Goal: Information Seeking & Learning: Find specific fact

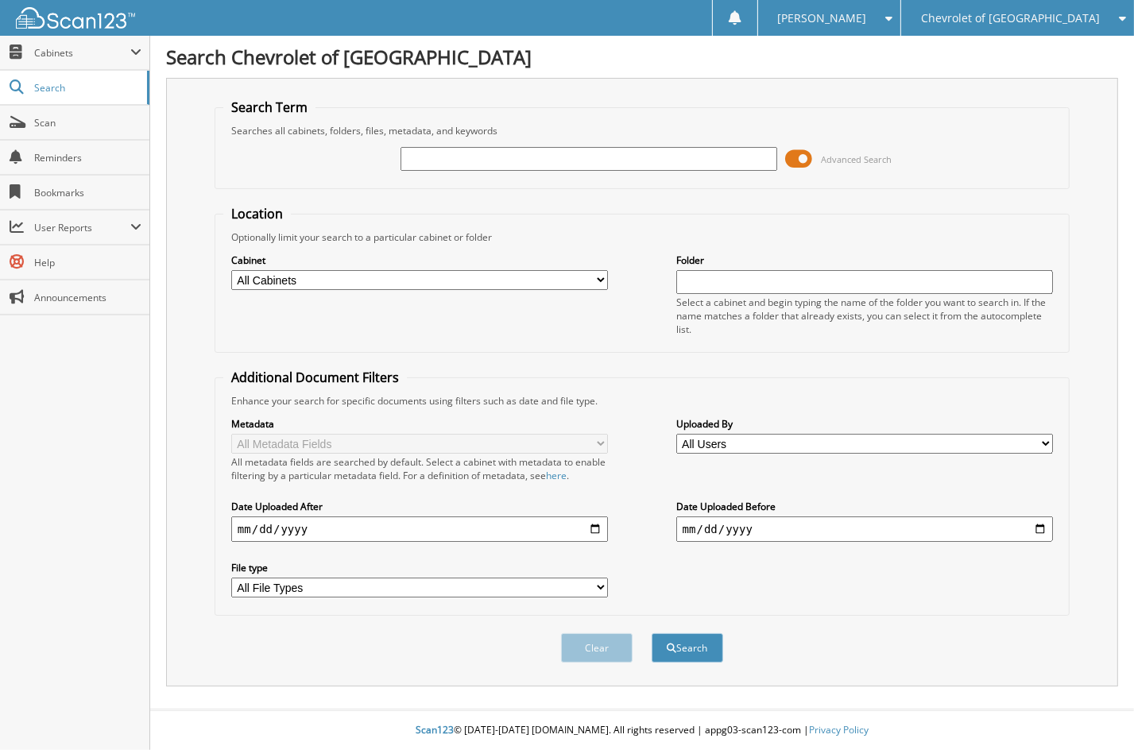
click at [435, 150] on input "text" at bounding box center [588, 159] width 377 height 24
type input "3gcpdbek6n615406"
click at [651, 633] on button "Search" at bounding box center [686, 647] width 71 height 29
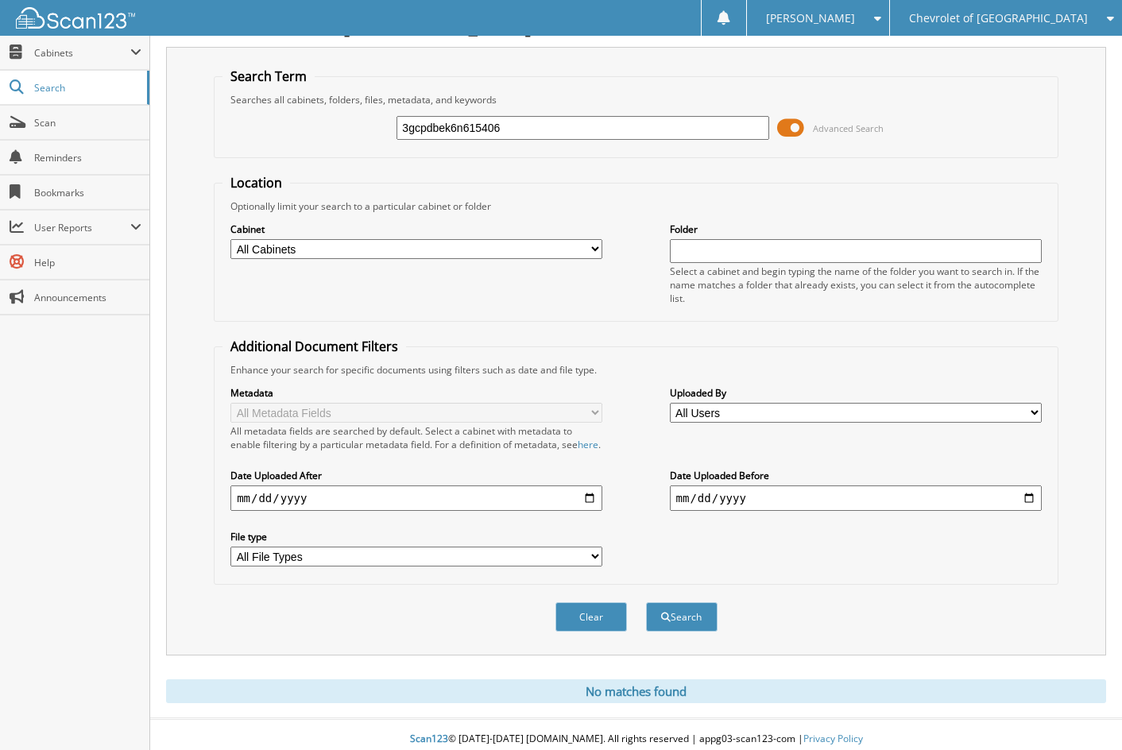
scroll to position [38, 0]
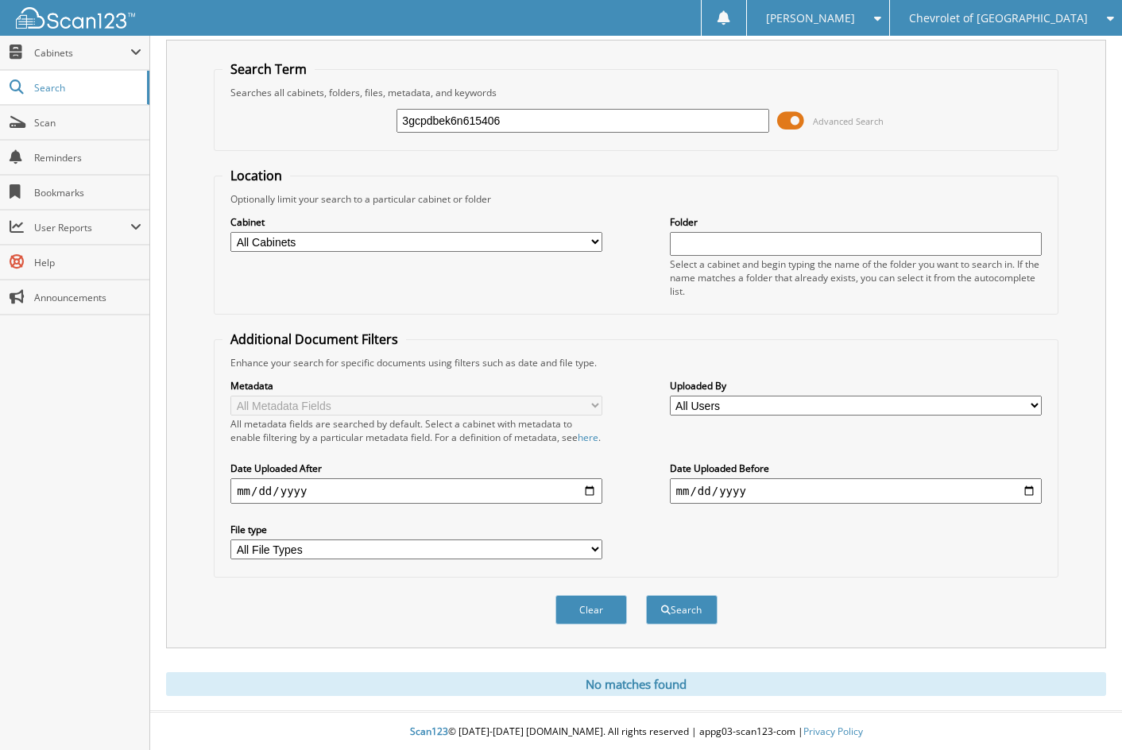
drag, startPoint x: 529, startPoint y: 121, endPoint x: 390, endPoint y: 115, distance: 139.1
click at [390, 115] on div "3gcpdbek6n615406 Advanced Search" at bounding box center [635, 120] width 827 height 43
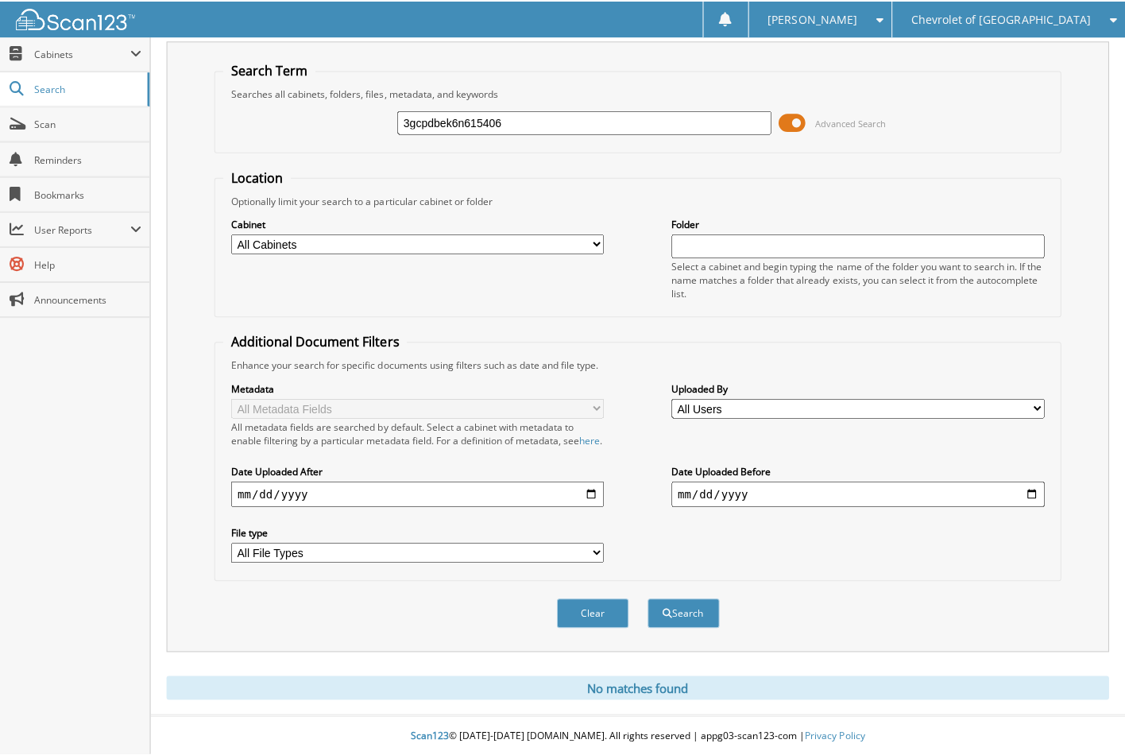
scroll to position [33, 0]
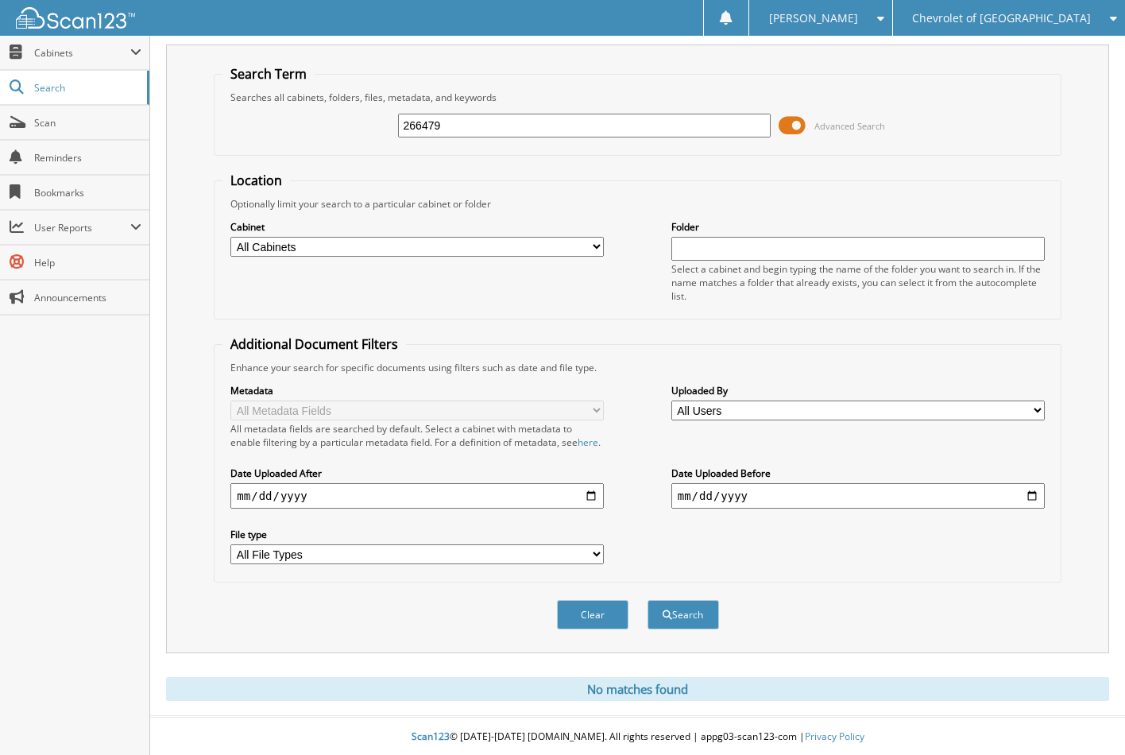
type input "266479"
click at [647, 600] on button "Search" at bounding box center [682, 614] width 71 height 29
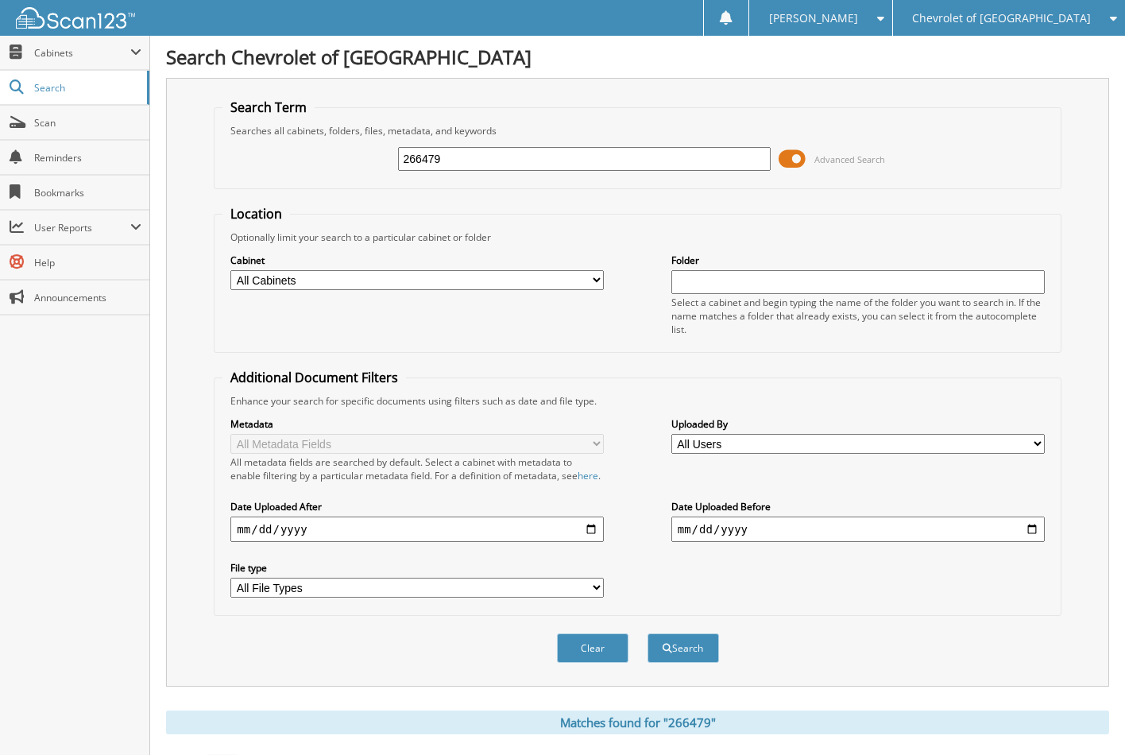
scroll to position [477, 0]
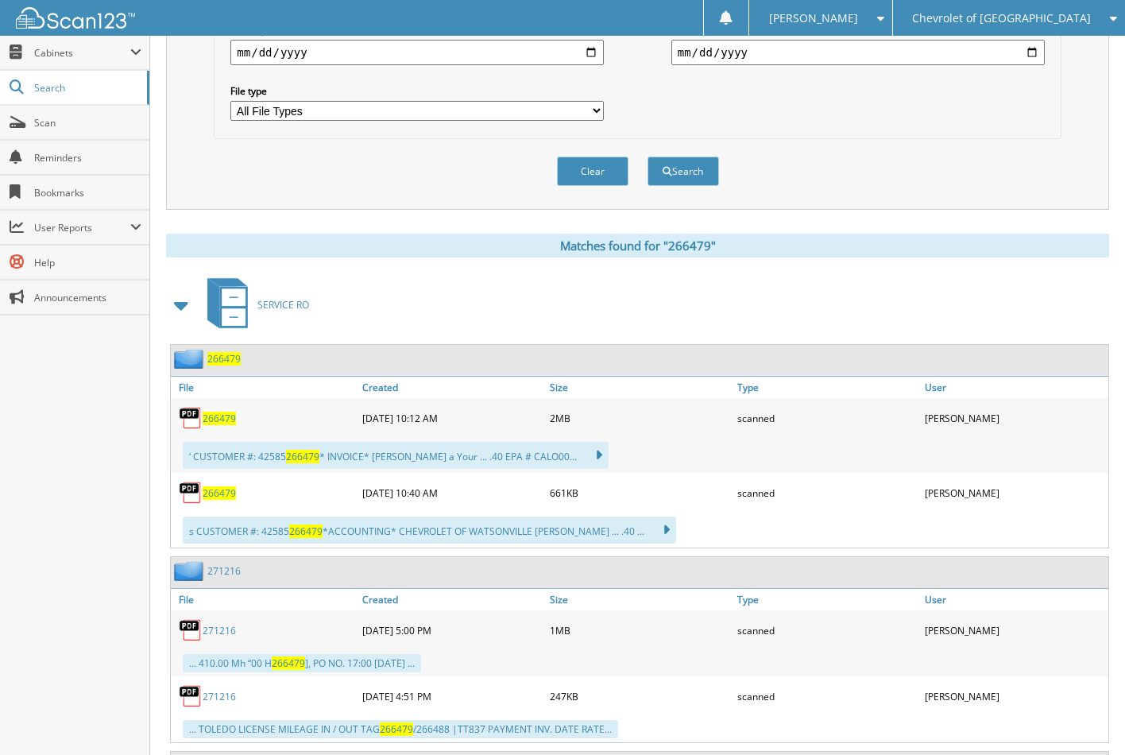
click at [222, 412] on span "266479" at bounding box center [219, 418] width 33 height 14
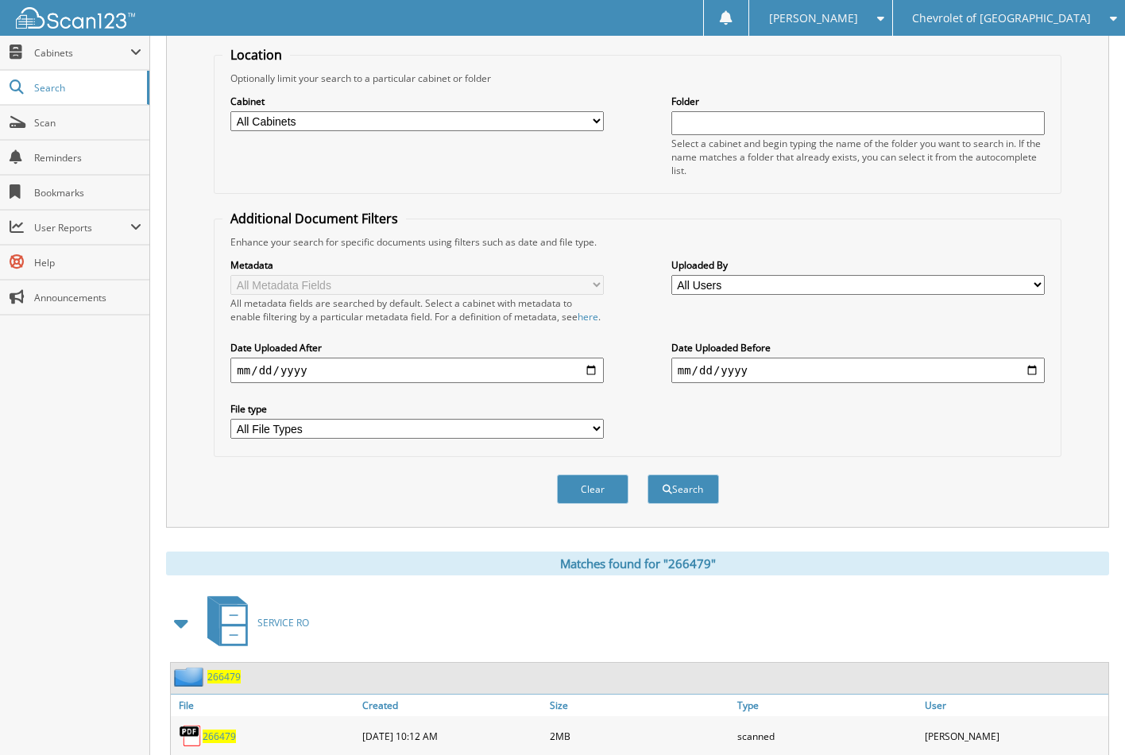
scroll to position [0, 0]
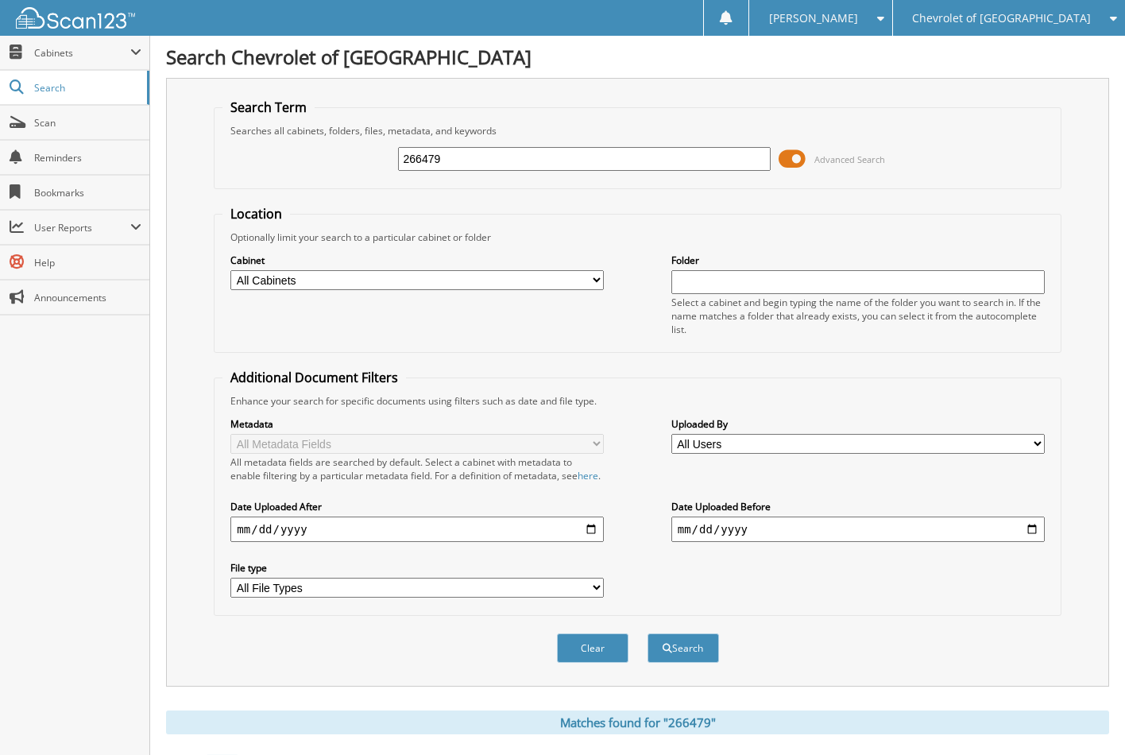
drag, startPoint x: 569, startPoint y: 167, endPoint x: 395, endPoint y: 155, distance: 174.4
click at [395, 155] on div "266479 Advanced Search" at bounding box center [636, 158] width 829 height 43
type input "269995"
click at [647, 633] on button "Search" at bounding box center [682, 647] width 71 height 29
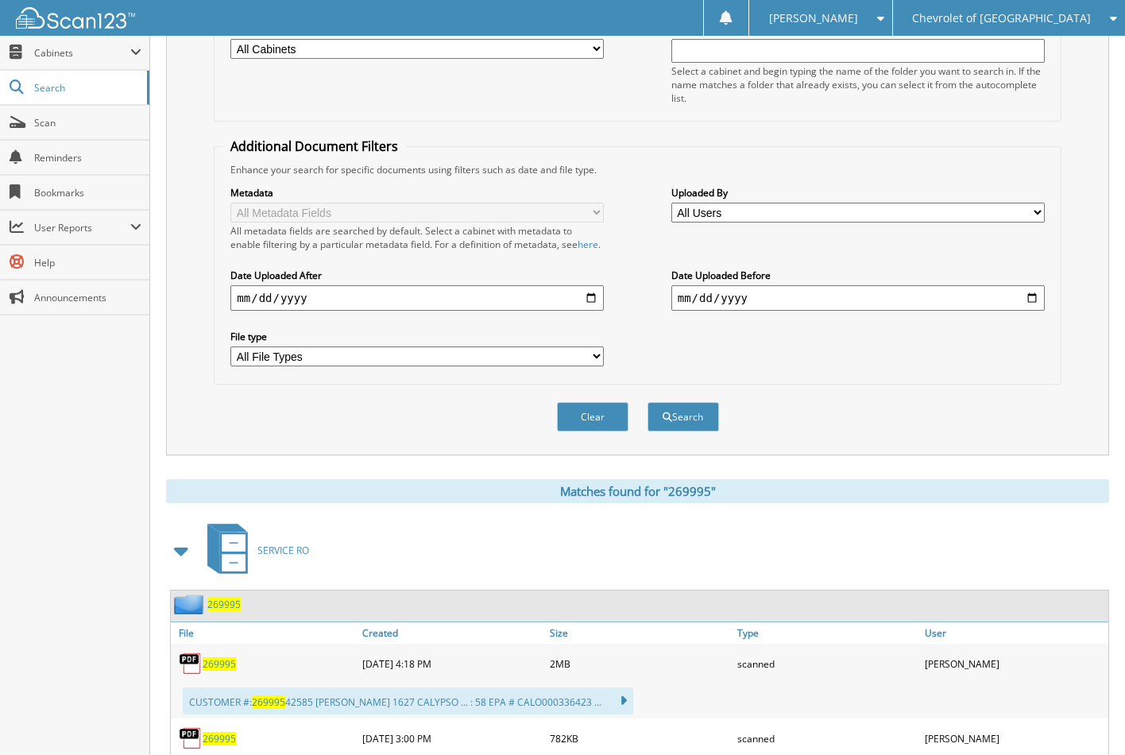
scroll to position [477, 0]
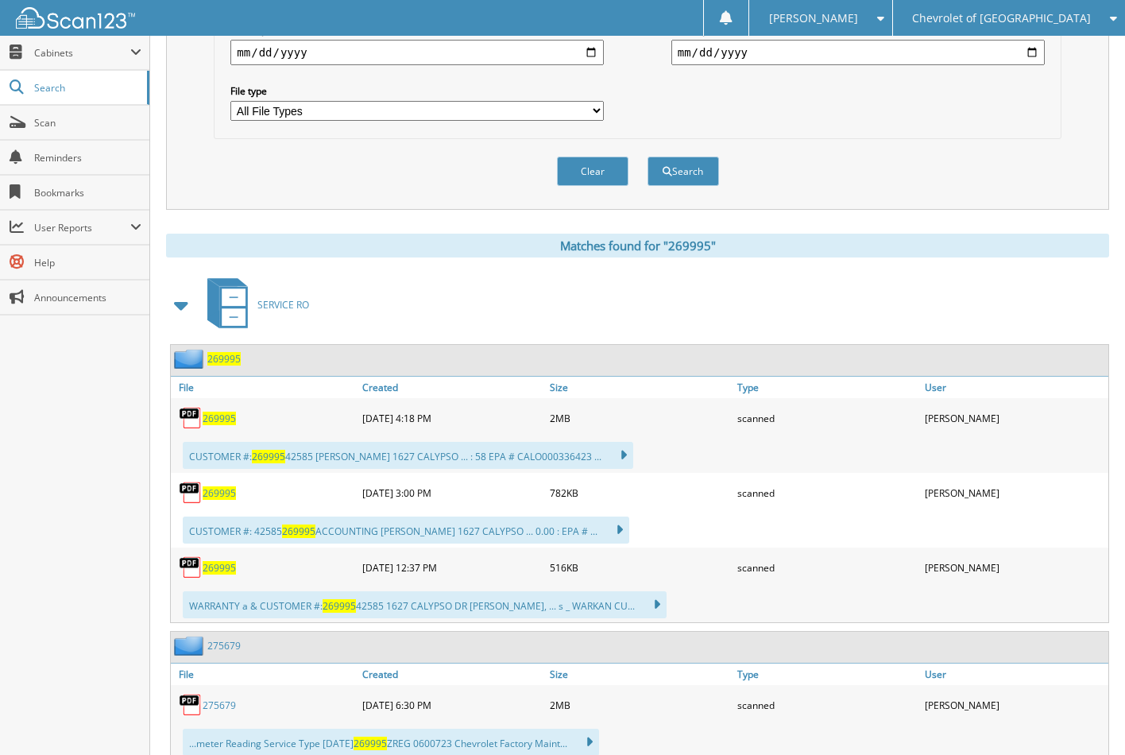
click at [231, 414] on span "269995" at bounding box center [219, 418] width 33 height 14
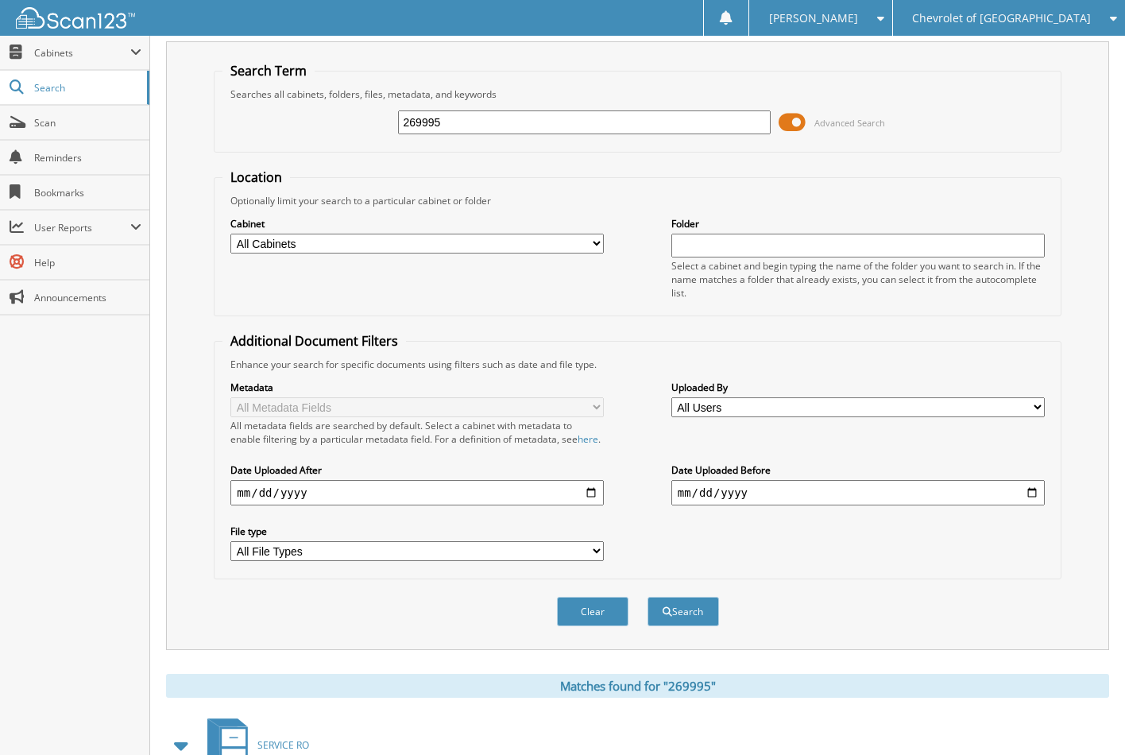
scroll to position [0, 0]
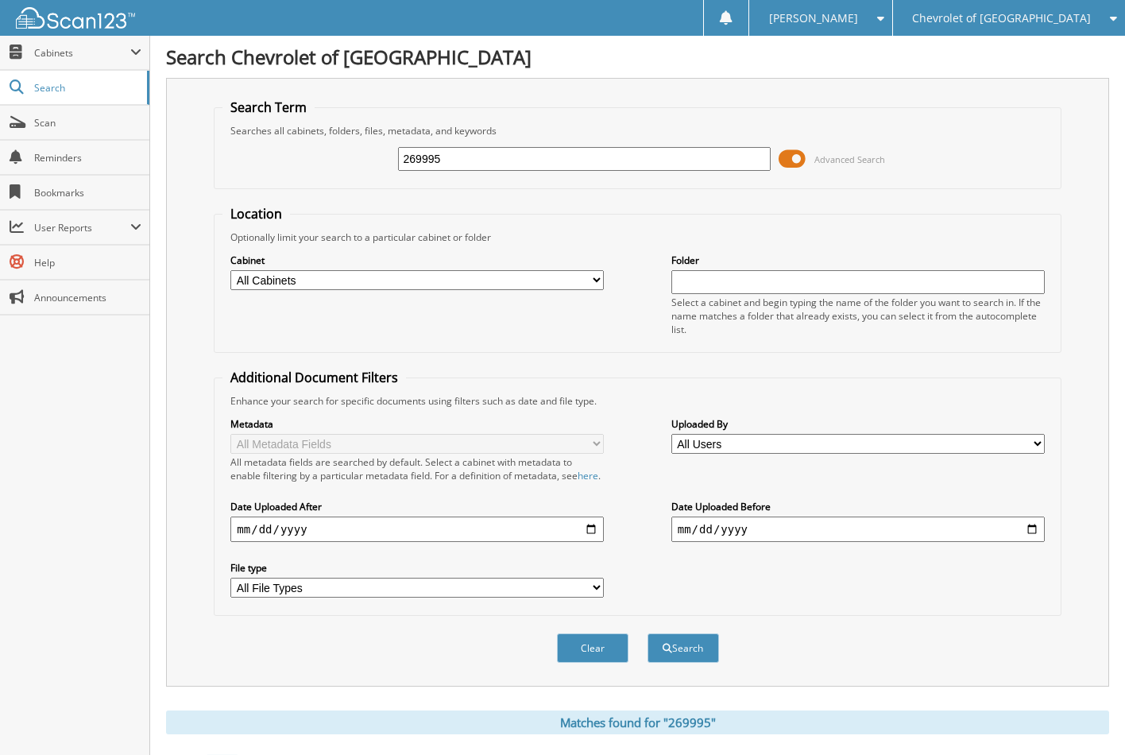
drag, startPoint x: 466, startPoint y: 157, endPoint x: 280, endPoint y: 132, distance: 188.4
click at [276, 144] on div "269995 Advanced Search" at bounding box center [636, 158] width 829 height 43
type input "275649"
click at [647, 633] on button "Search" at bounding box center [682, 647] width 71 height 29
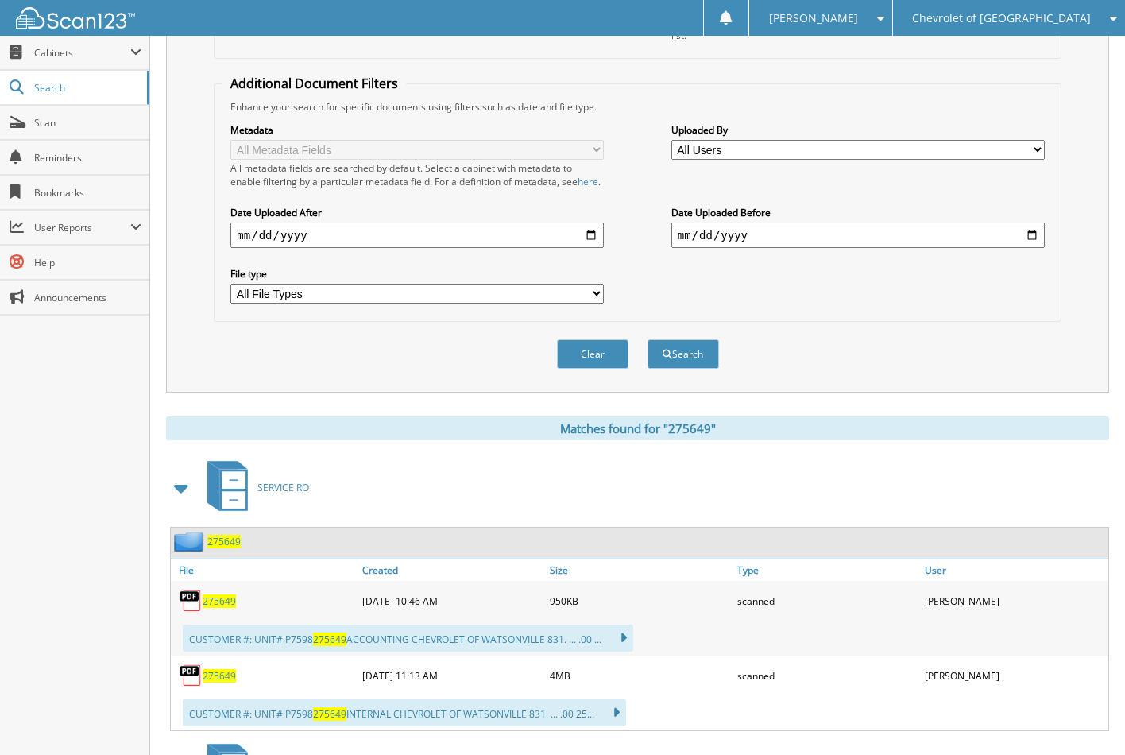
scroll to position [397, 0]
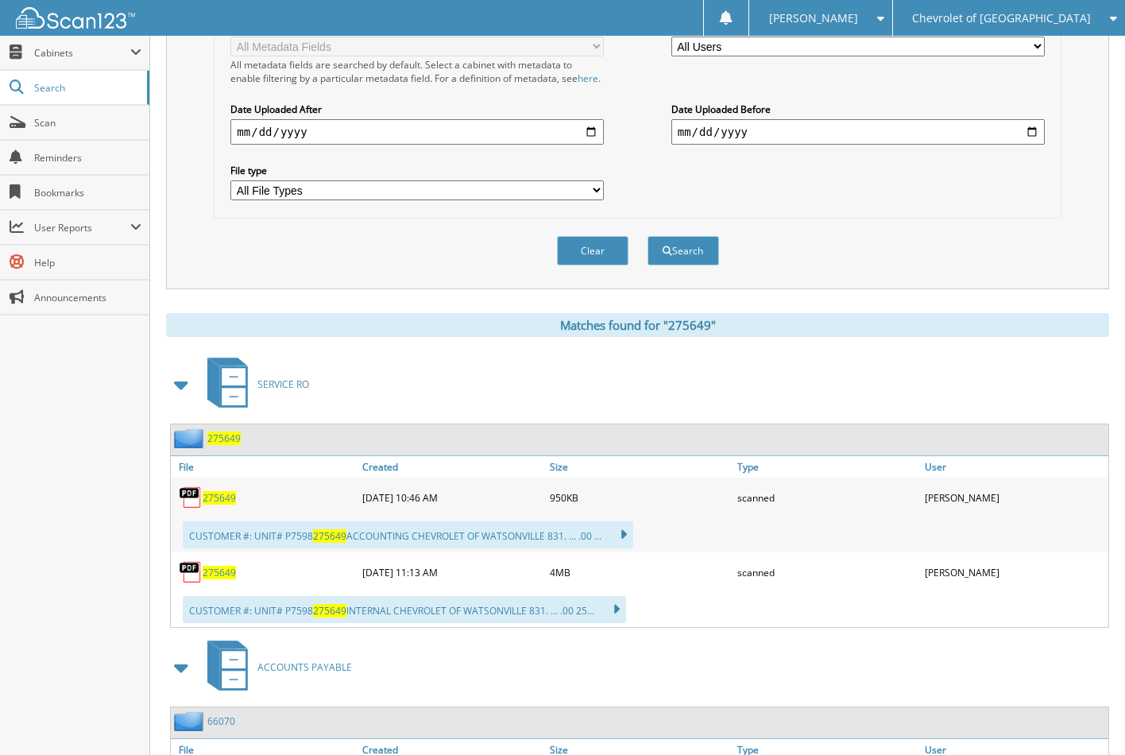
click at [209, 496] on span "275649" at bounding box center [219, 498] width 33 height 14
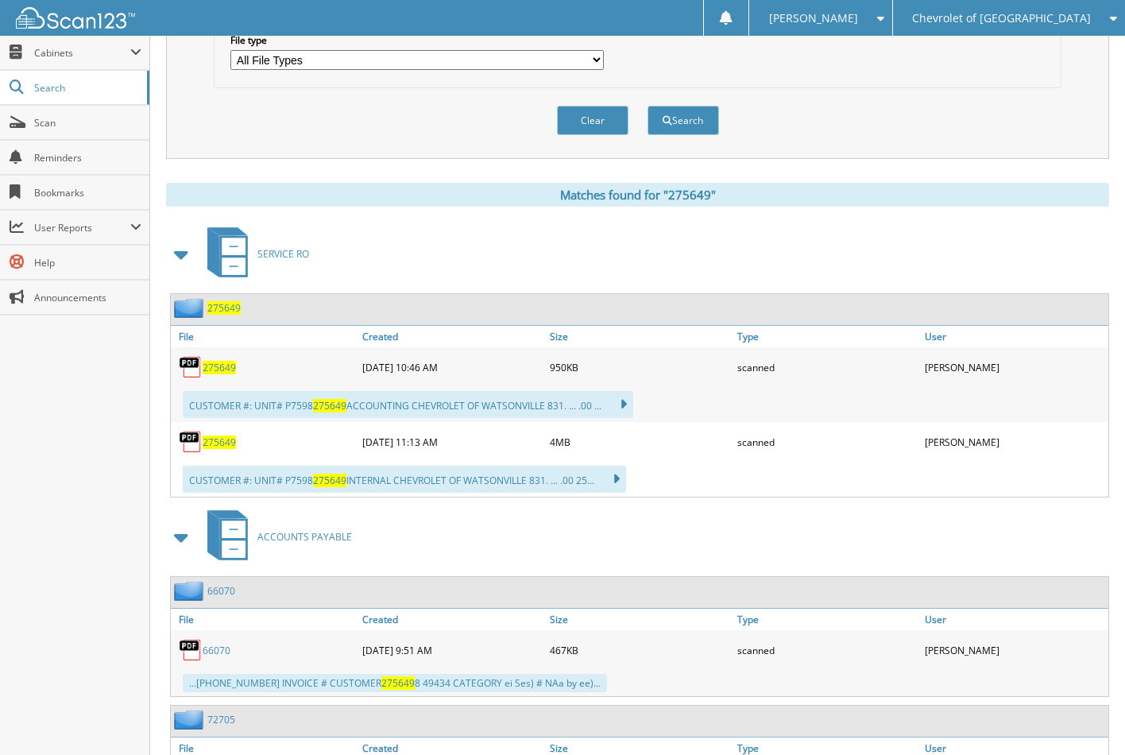
scroll to position [636, 0]
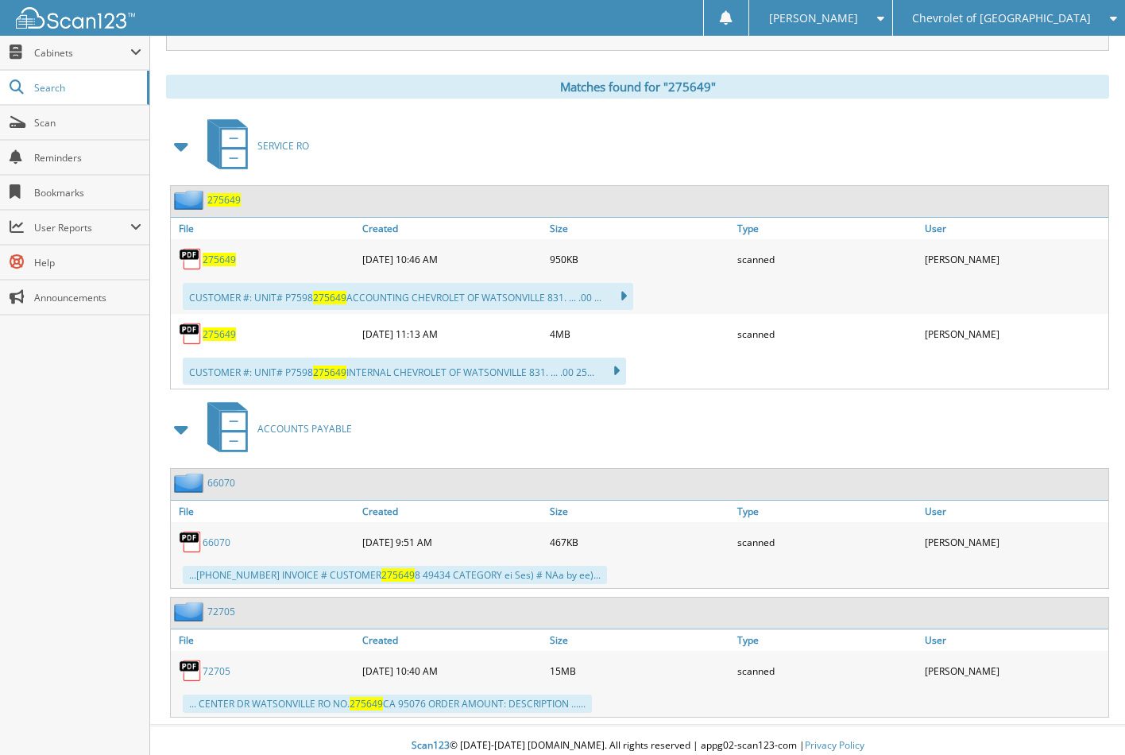
click at [218, 321] on div "275649" at bounding box center [264, 334] width 187 height 32
click at [218, 333] on span "275649" at bounding box center [219, 334] width 33 height 14
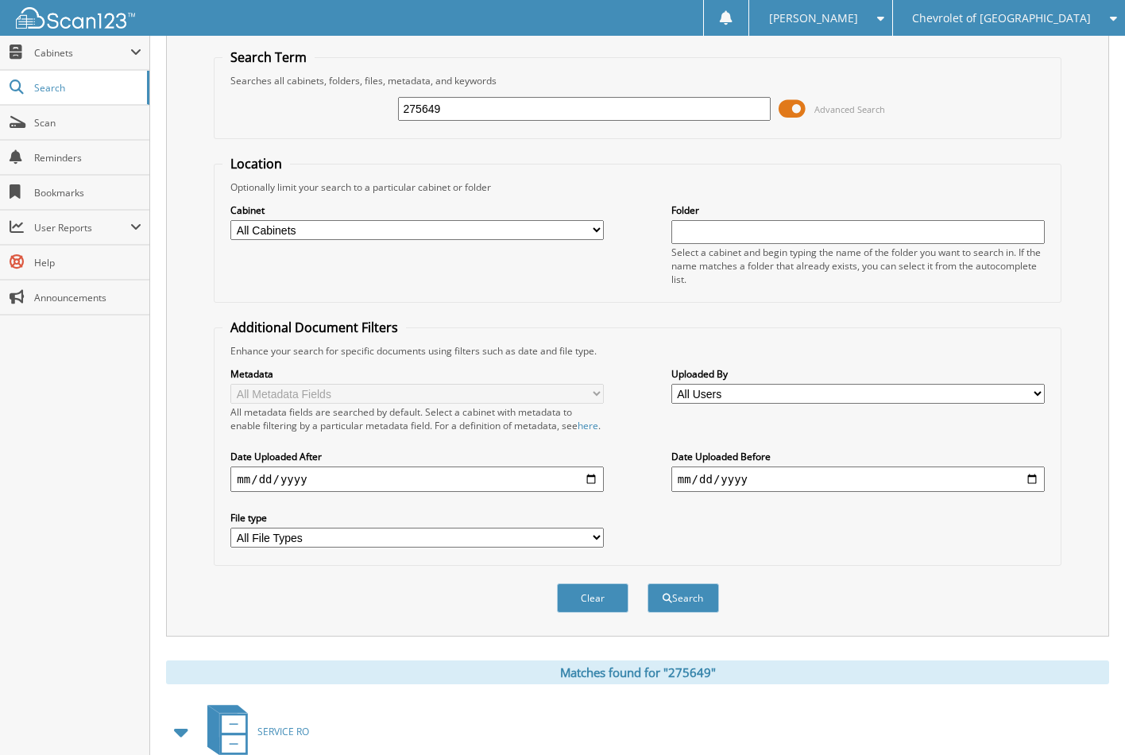
scroll to position [0, 0]
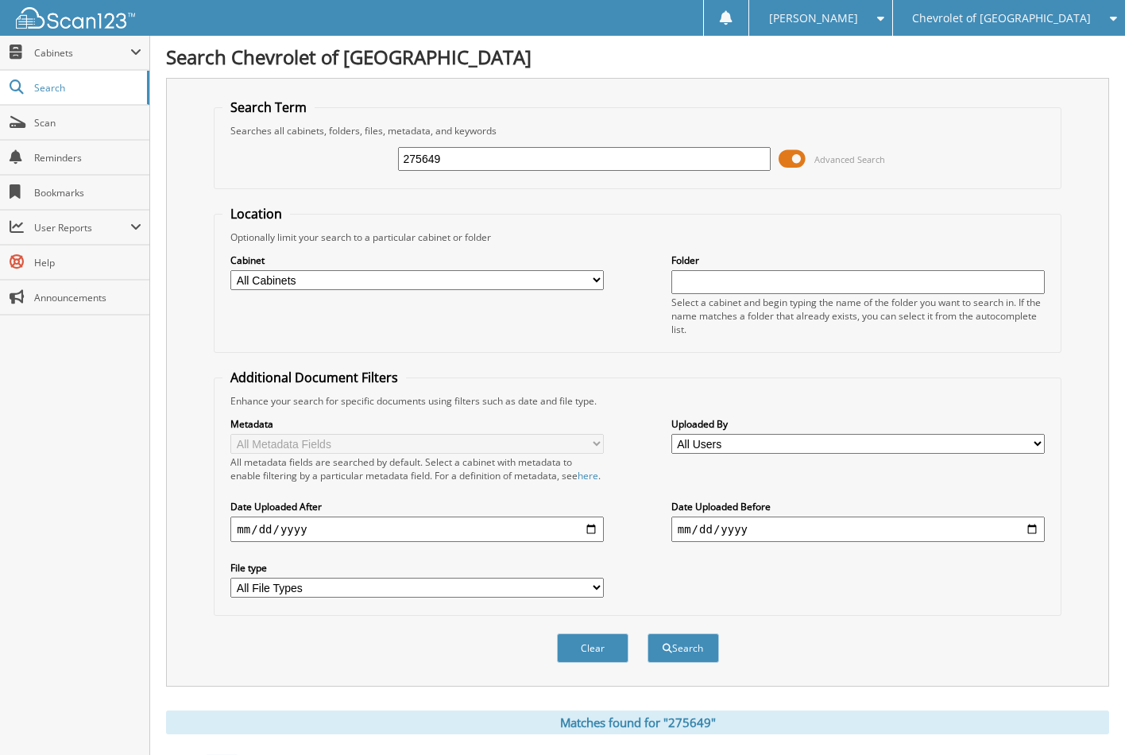
click at [539, 153] on input "275649" at bounding box center [584, 159] width 373 height 24
type input "275679"
click at [647, 633] on button "Search" at bounding box center [682, 647] width 71 height 29
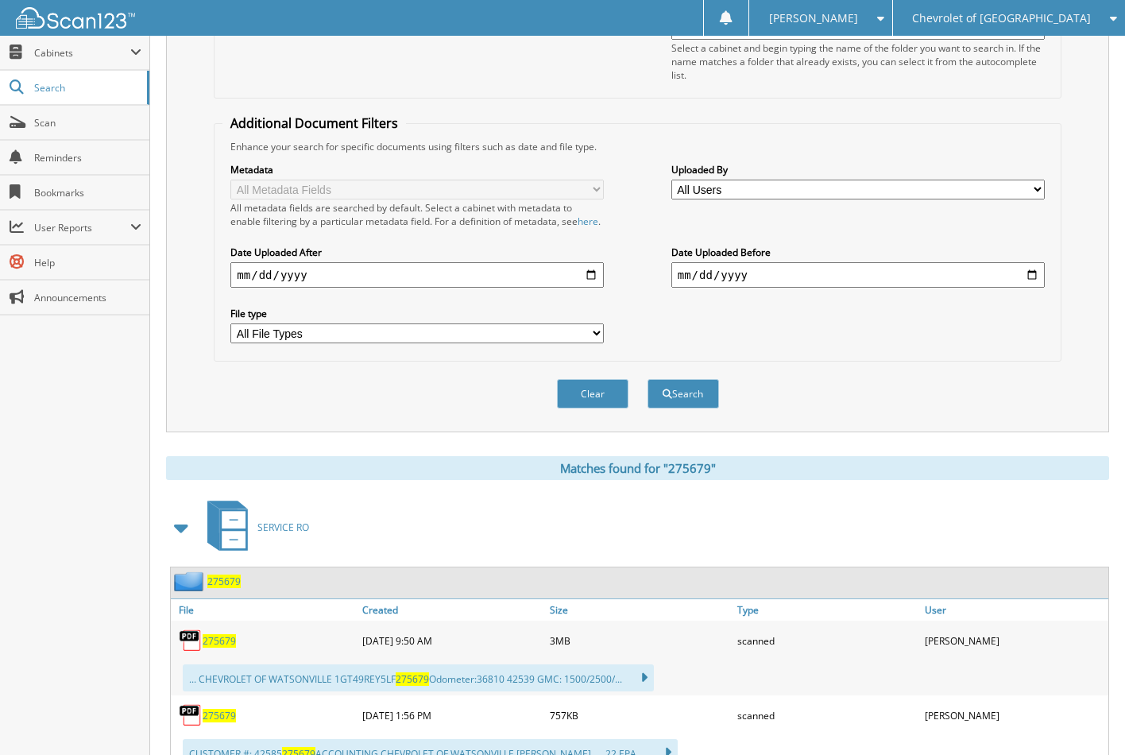
scroll to position [477, 0]
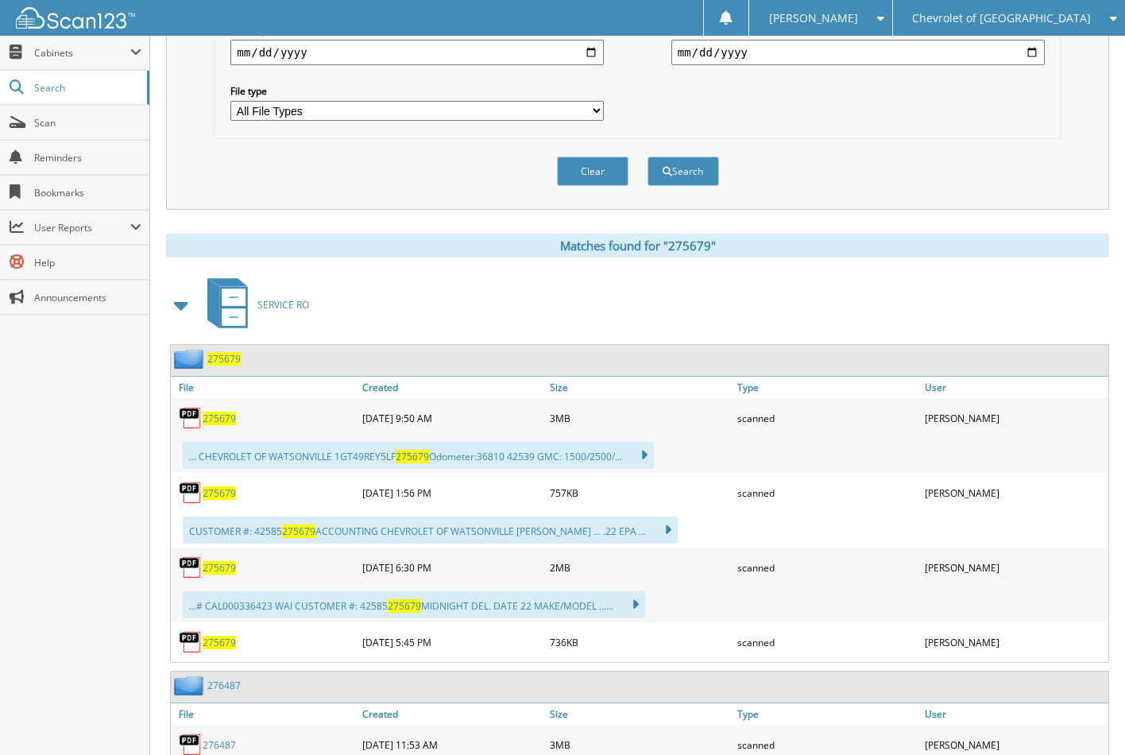
click at [231, 416] on span "275679" at bounding box center [219, 418] width 33 height 14
click at [210, 637] on span "275679" at bounding box center [219, 643] width 33 height 14
click at [225, 565] on span "275679" at bounding box center [219, 568] width 33 height 14
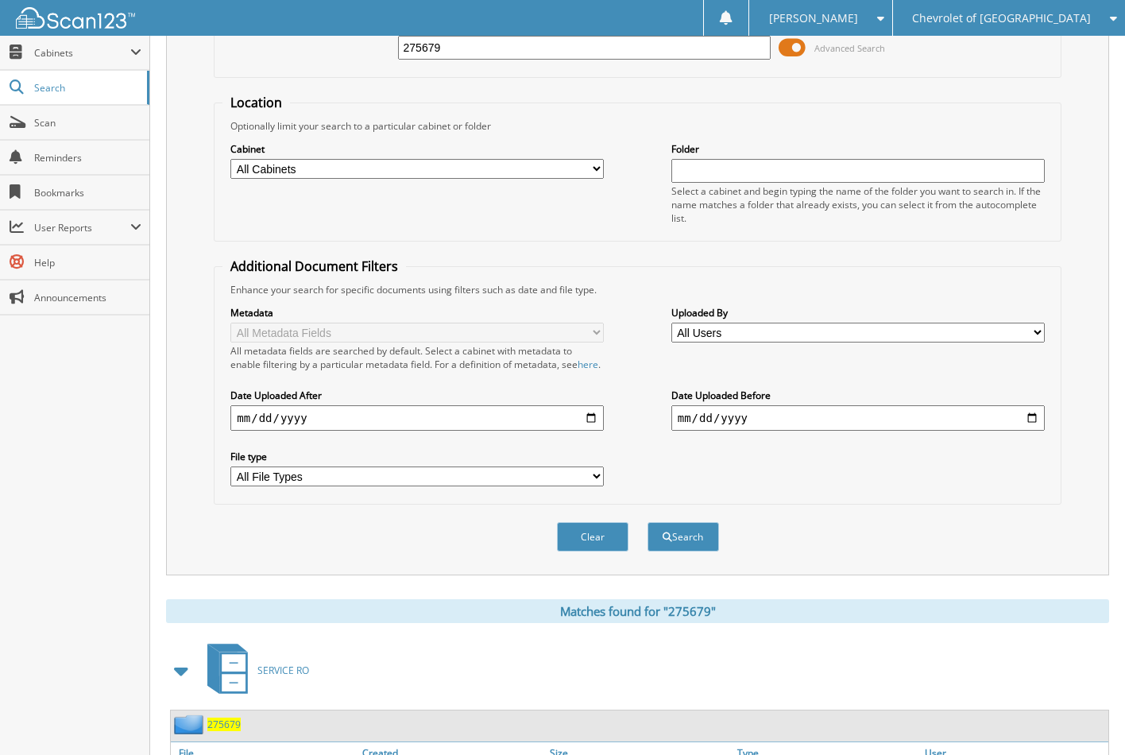
scroll to position [0, 0]
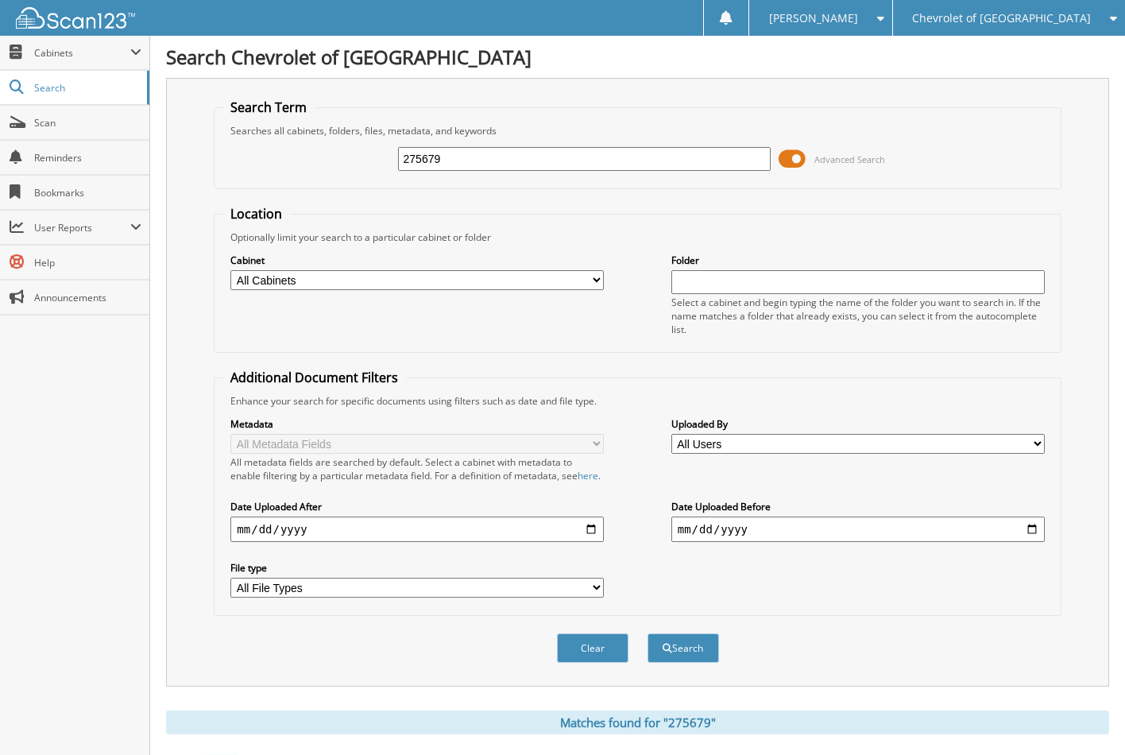
drag, startPoint x: 451, startPoint y: 158, endPoint x: 359, endPoint y: 152, distance: 92.4
click at [359, 152] on div "275679 Advanced Search" at bounding box center [636, 158] width 829 height 43
type input "280764"
click at [647, 633] on button "Search" at bounding box center [682, 647] width 71 height 29
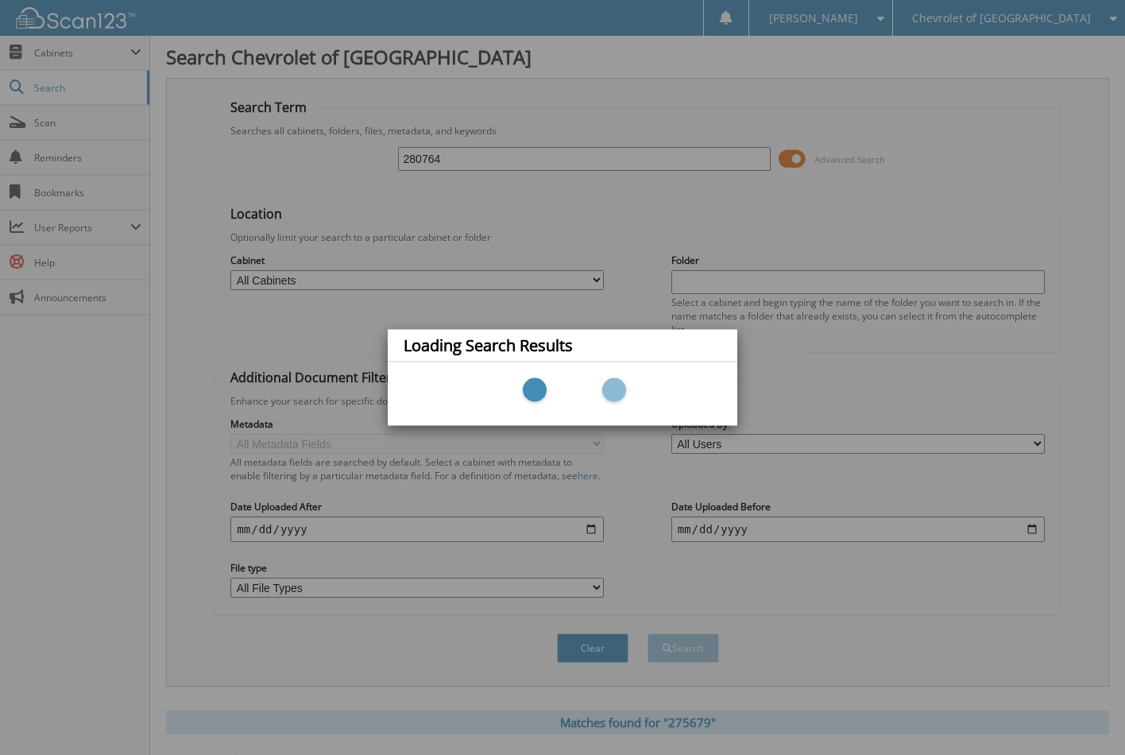
drag, startPoint x: 357, startPoint y: 131, endPoint x: 439, endPoint y: 286, distance: 175.2
click at [360, 131] on div "Loading Search Results" at bounding box center [562, 377] width 1125 height 755
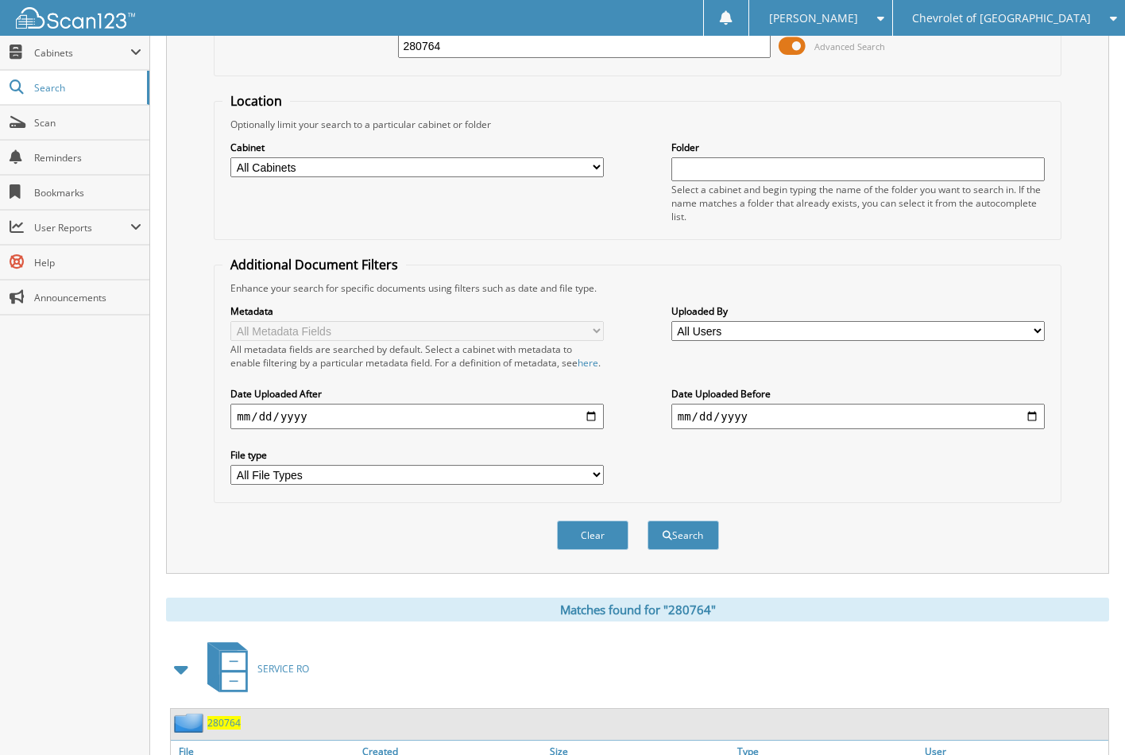
scroll to position [397, 0]
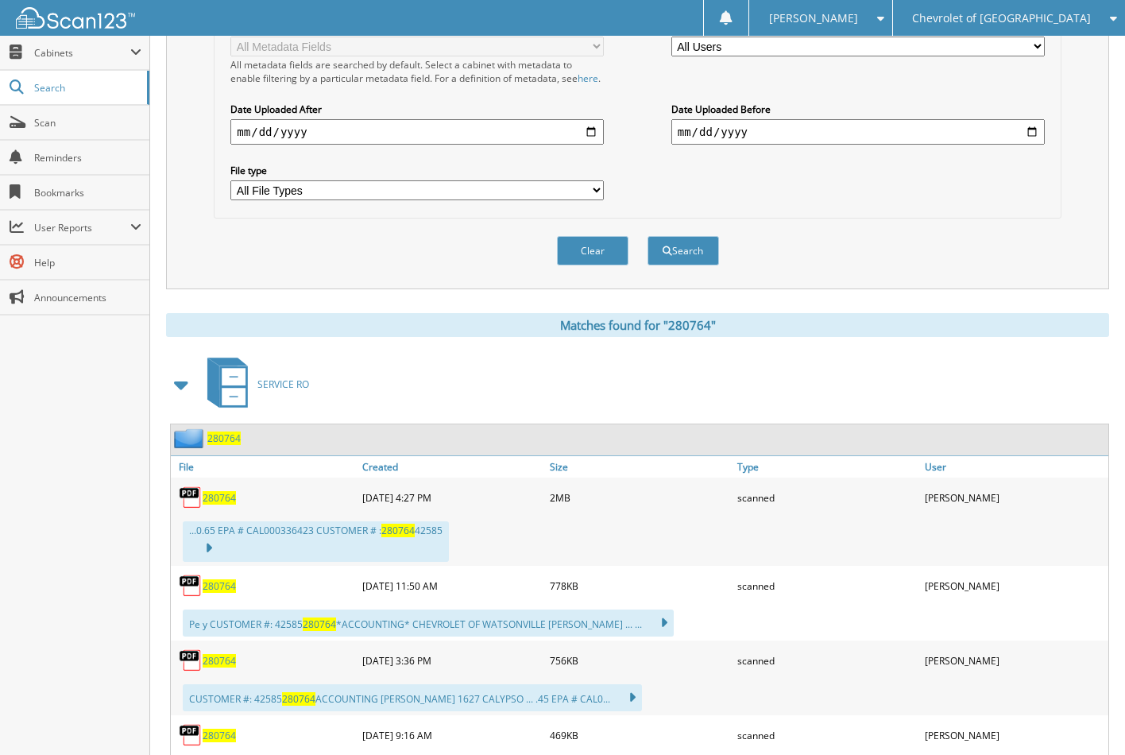
click at [221, 495] on span "280764" at bounding box center [219, 498] width 33 height 14
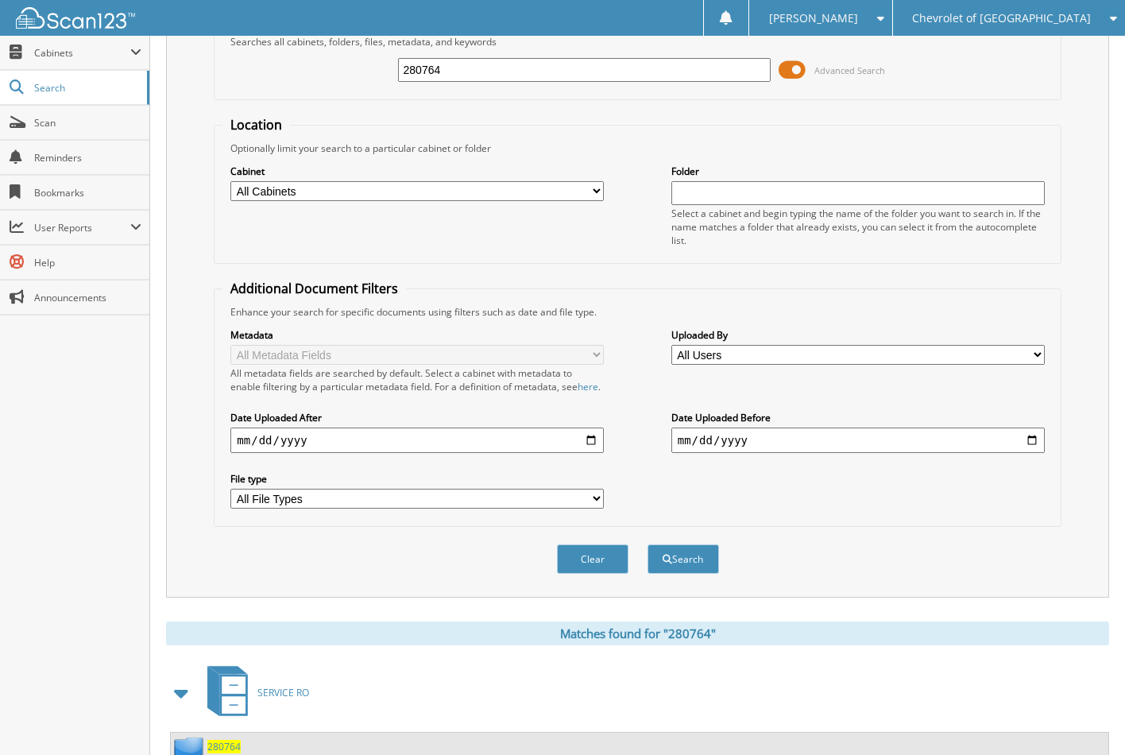
scroll to position [0, 0]
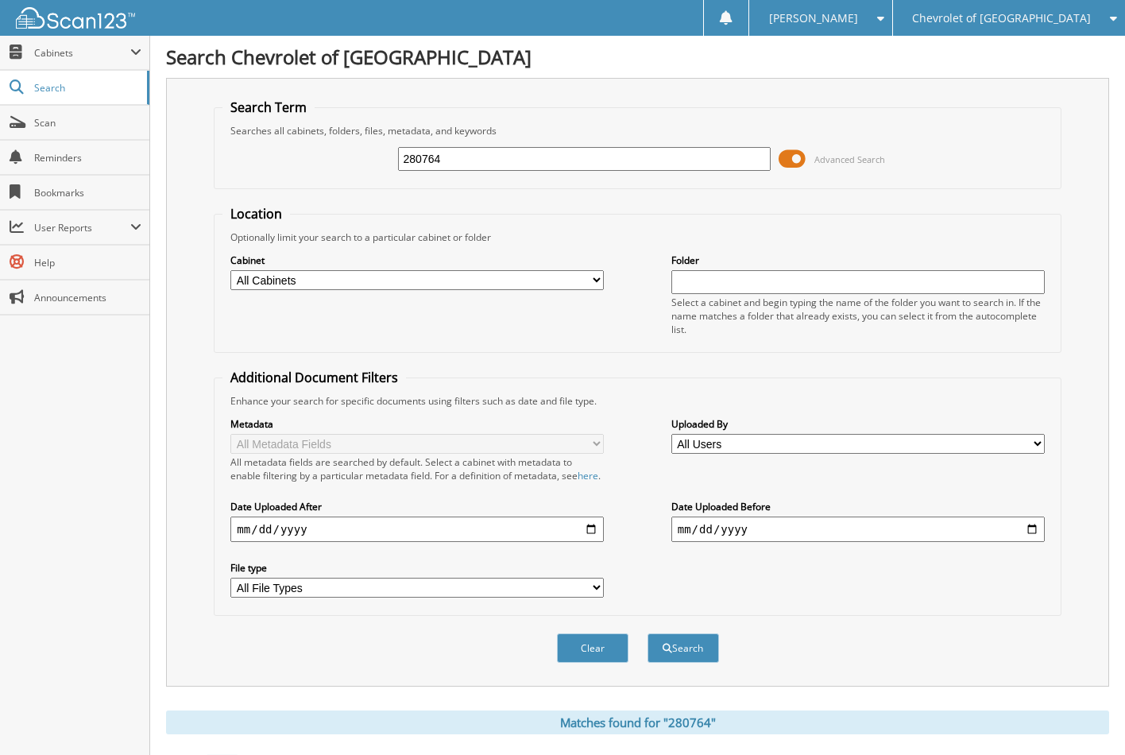
drag, startPoint x: 511, startPoint y: 160, endPoint x: 365, endPoint y: 147, distance: 146.7
click at [365, 147] on div "280764 Advanced Search" at bounding box center [636, 158] width 829 height 43
type input "290048"
click at [647, 633] on button "Search" at bounding box center [682, 647] width 71 height 29
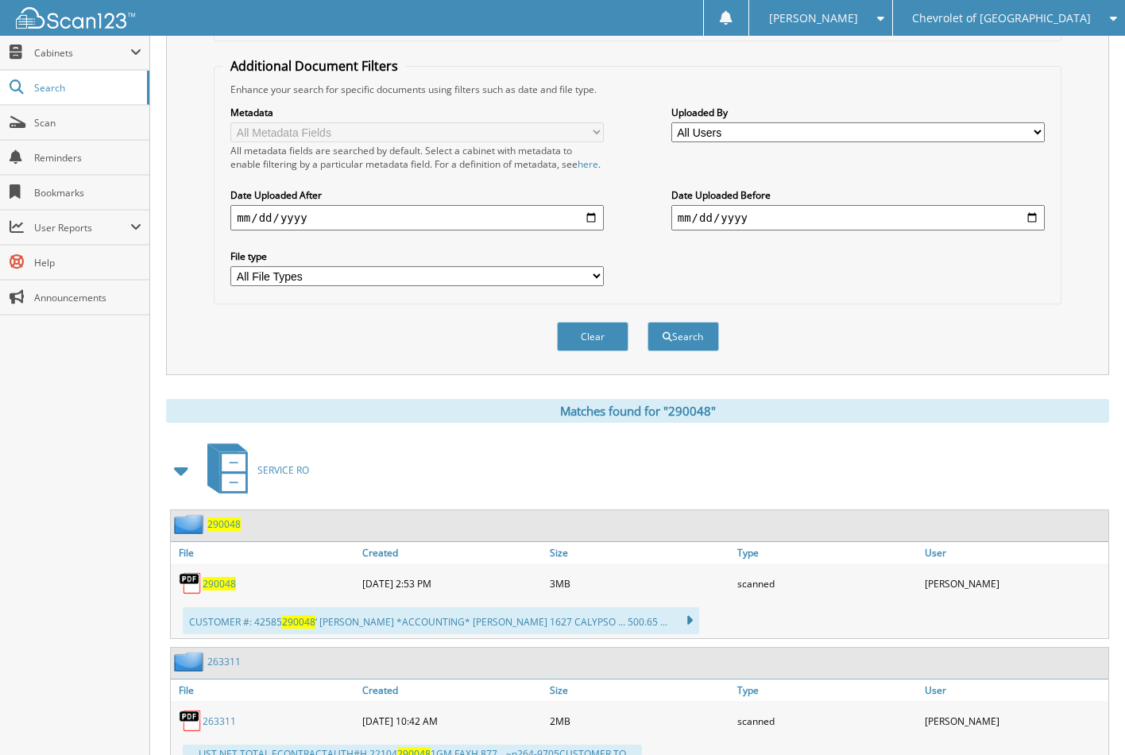
scroll to position [430, 0]
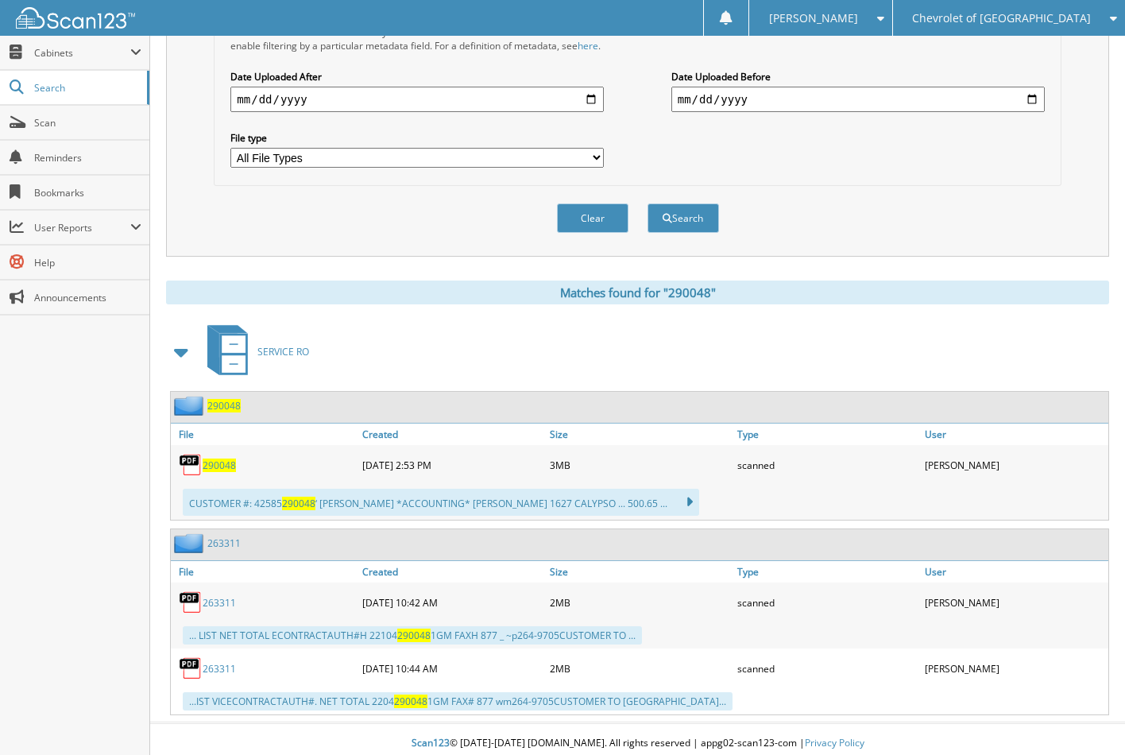
click at [227, 469] on div "290048" at bounding box center [264, 465] width 187 height 32
click at [226, 462] on span "290048" at bounding box center [219, 465] width 33 height 14
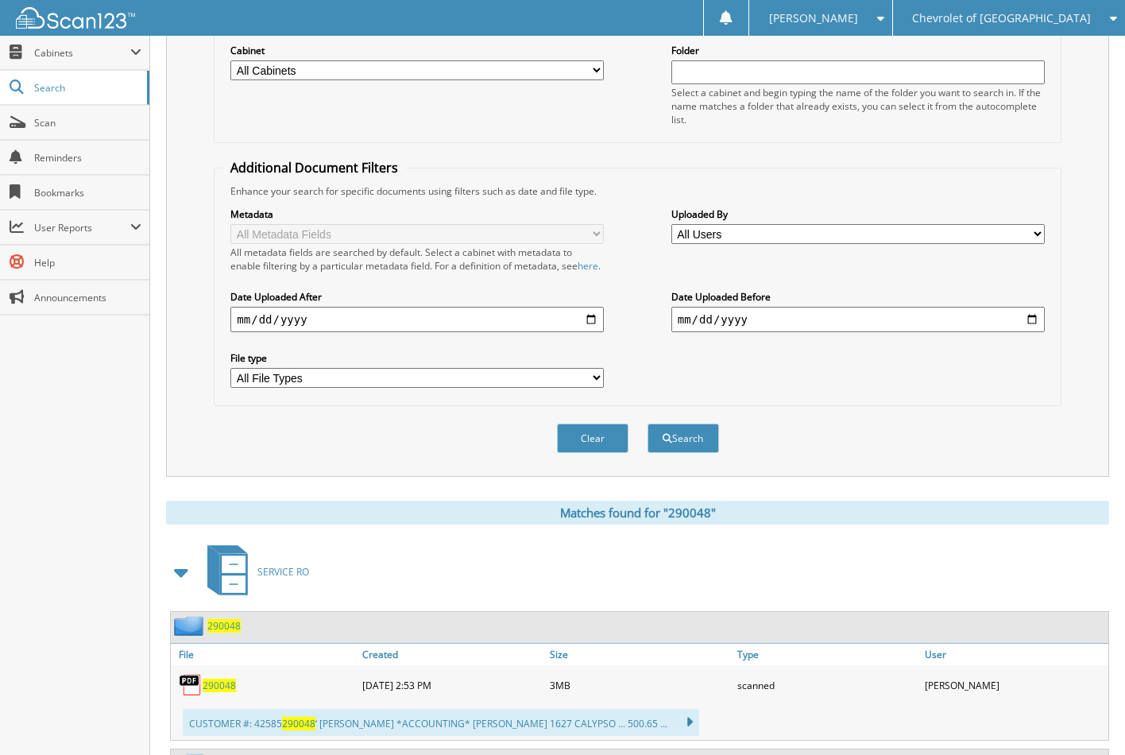
scroll to position [33, 0]
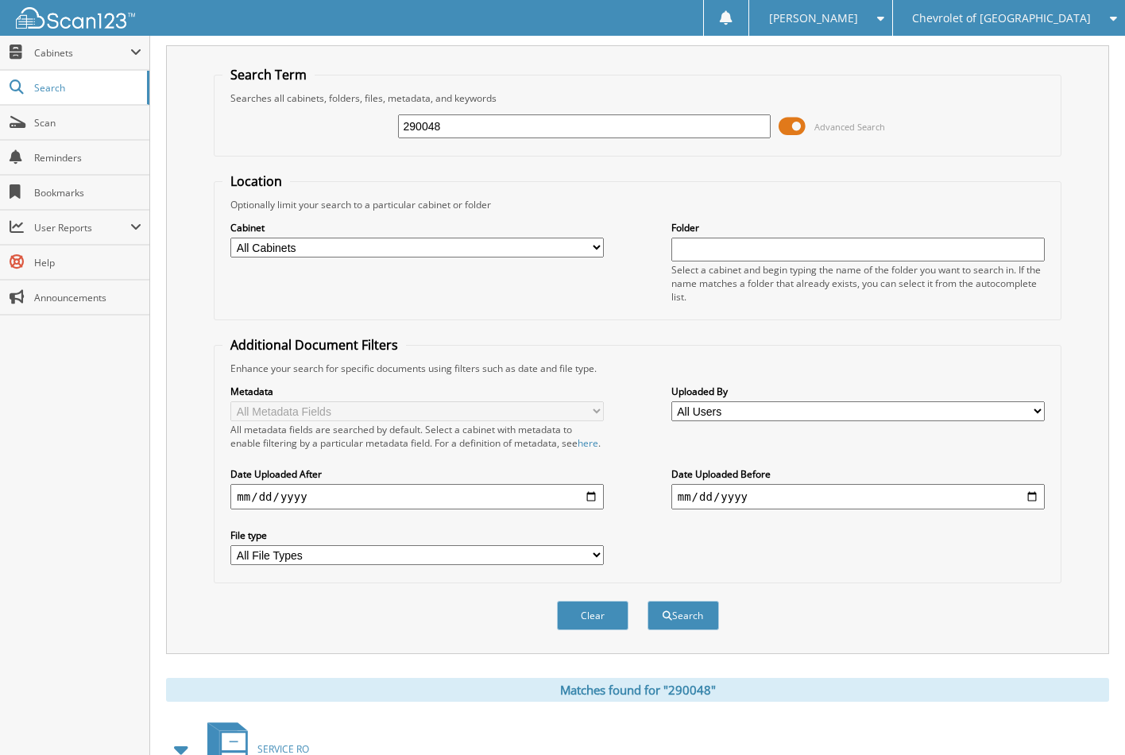
drag, startPoint x: 574, startPoint y: 125, endPoint x: 369, endPoint y: 110, distance: 205.5
click at [367, 117] on div "290048 Advanced Search" at bounding box center [636, 126] width 829 height 43
type input "3000010"
click at [647, 601] on button "Search" at bounding box center [682, 615] width 71 height 29
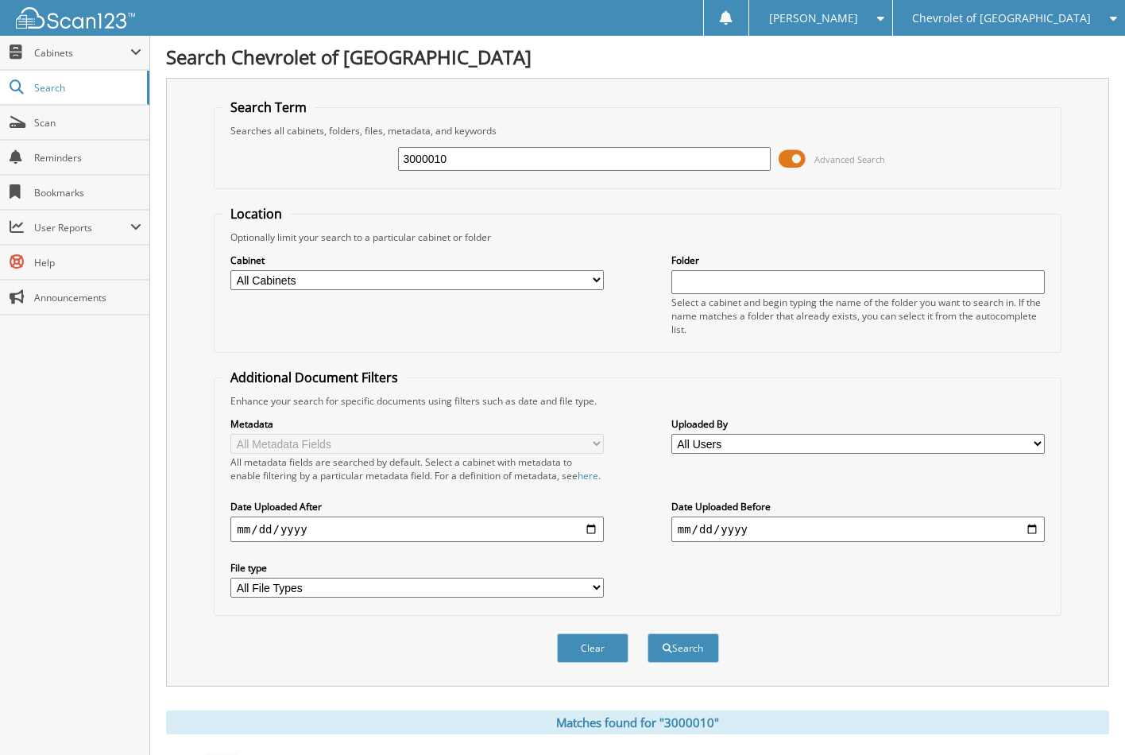
click at [431, 159] on input "3000010" at bounding box center [584, 159] width 373 height 24
type input "300010"
click at [647, 633] on button "Search" at bounding box center [682, 647] width 71 height 29
